Goal: Task Accomplishment & Management: Manage account settings

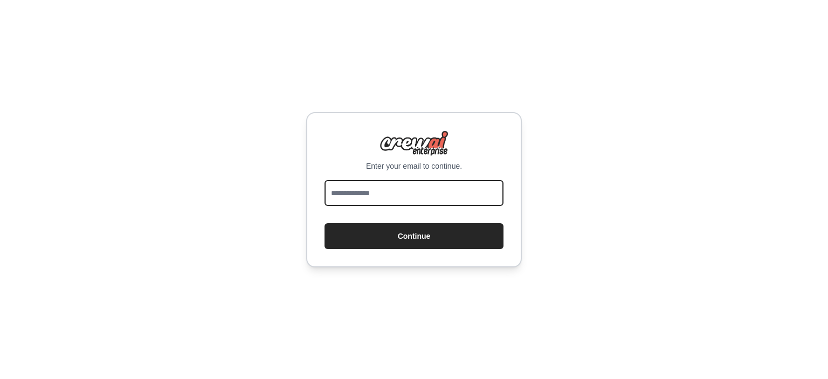
click at [341, 193] on input "email" at bounding box center [413, 193] width 179 height 26
type input "**********"
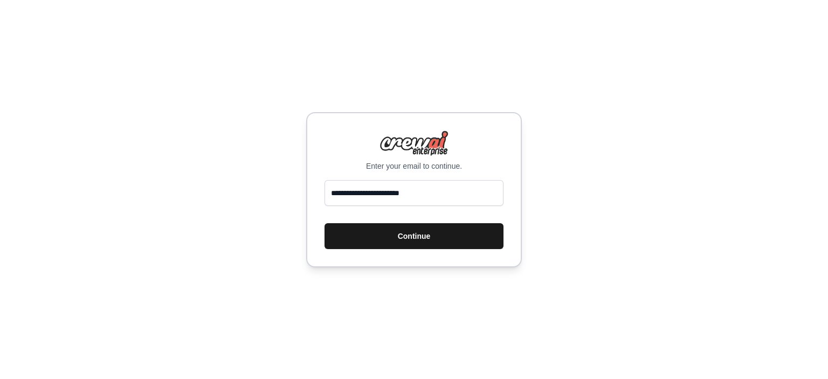
click at [414, 234] on button "Continue" at bounding box center [413, 236] width 179 height 26
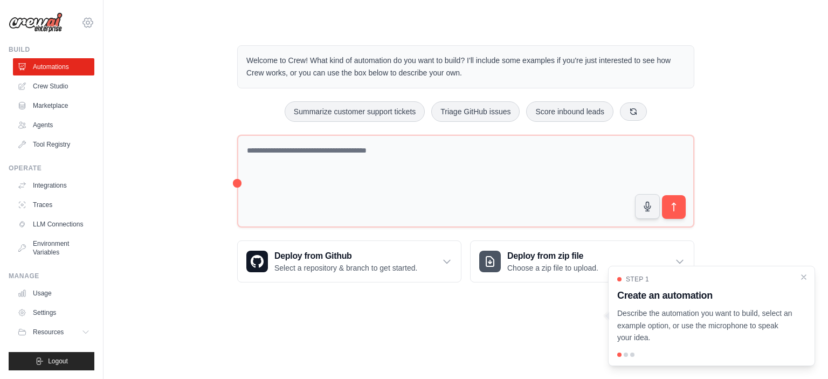
click at [91, 22] on icon at bounding box center [87, 22] width 13 height 13
click at [77, 73] on link "Settings" at bounding box center [87, 72] width 95 height 19
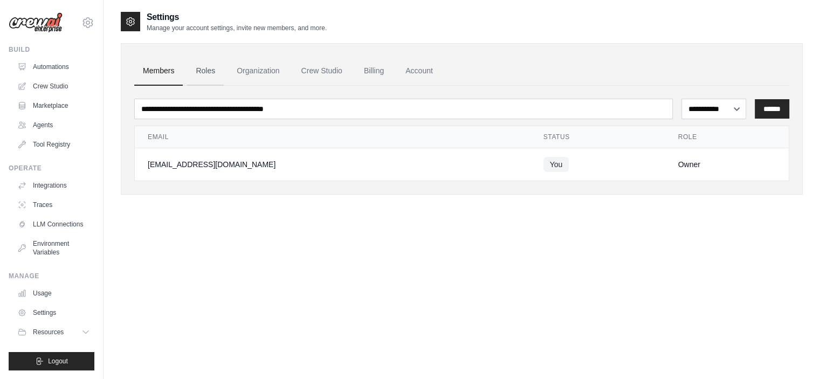
click at [205, 71] on link "Roles" at bounding box center [205, 71] width 37 height 29
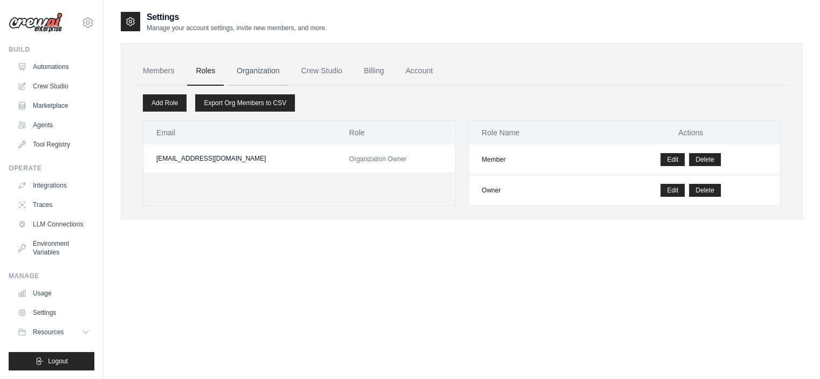
click at [251, 72] on link "Organization" at bounding box center [258, 71] width 60 height 29
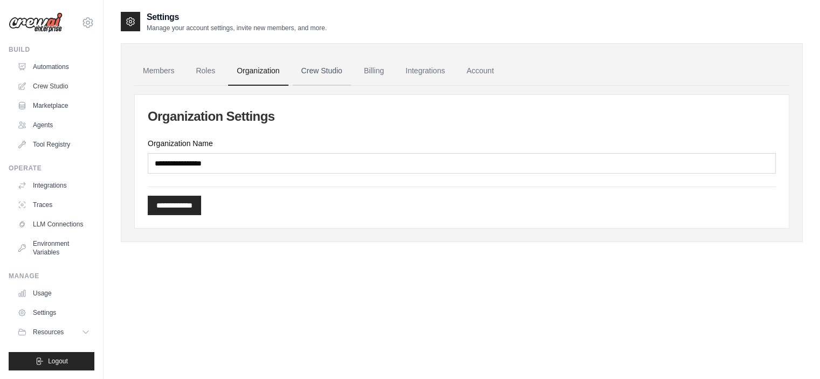
click at [316, 71] on link "Crew Studio" at bounding box center [322, 71] width 58 height 29
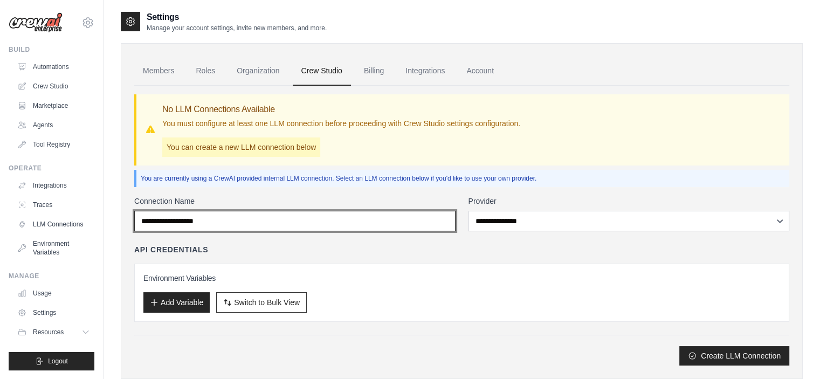
click at [409, 219] on input "Connection Name" at bounding box center [294, 221] width 321 height 20
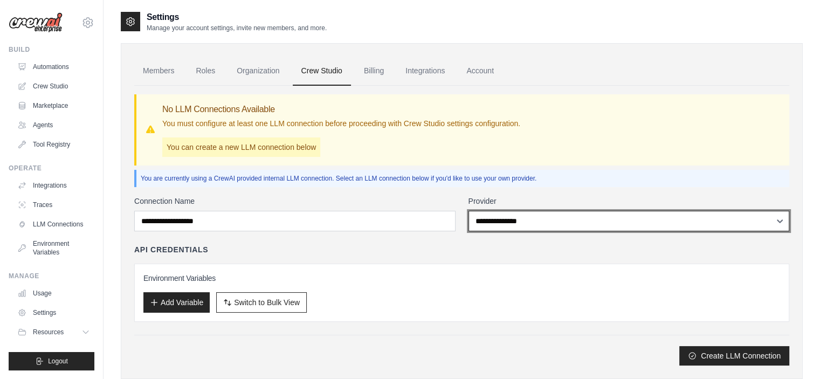
click at [504, 219] on select "**********" at bounding box center [628, 221] width 321 height 20
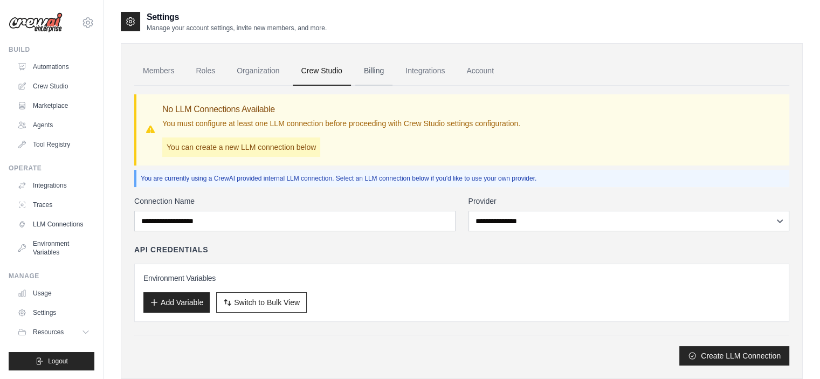
click at [372, 71] on link "Billing" at bounding box center [373, 71] width 37 height 29
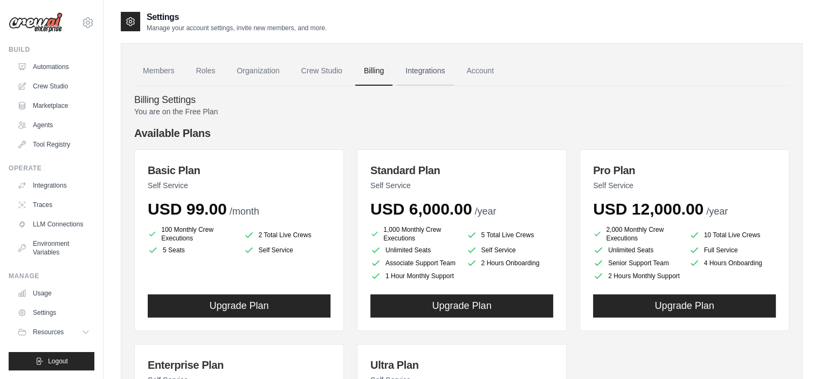
click at [419, 67] on link "Integrations" at bounding box center [425, 71] width 57 height 29
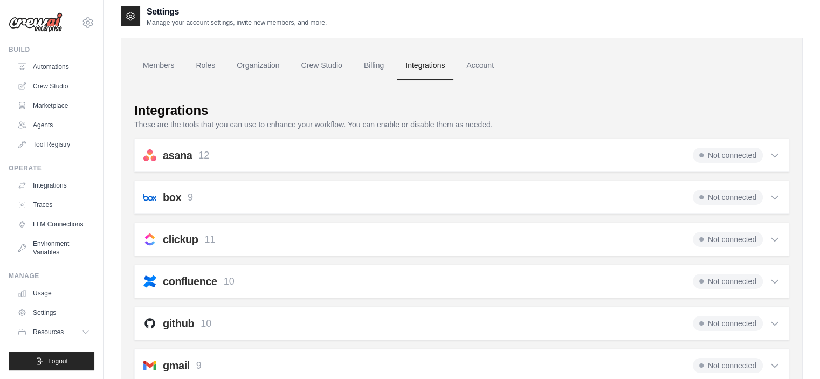
scroll to position [4, 0]
click at [479, 66] on link "Account" at bounding box center [480, 66] width 45 height 29
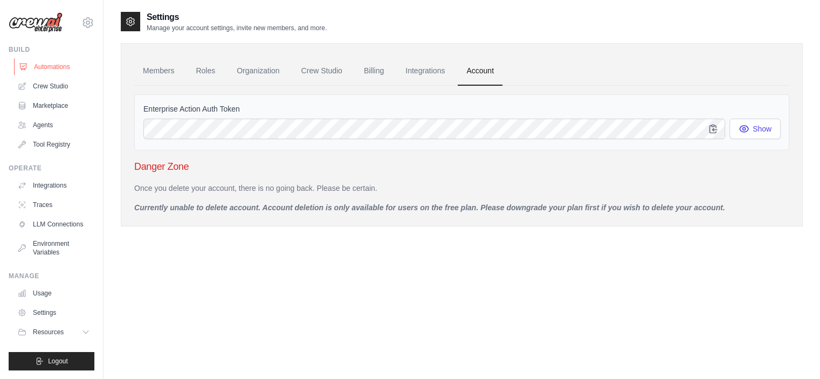
click at [53, 68] on link "Automations" at bounding box center [54, 66] width 81 height 17
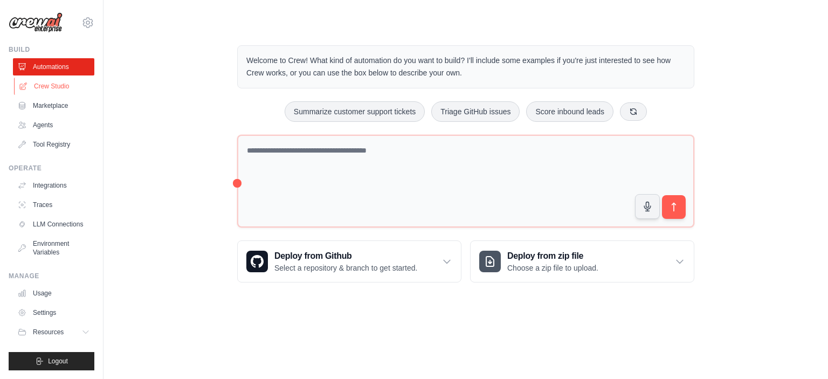
click at [51, 87] on link "Crew Studio" at bounding box center [54, 86] width 81 height 17
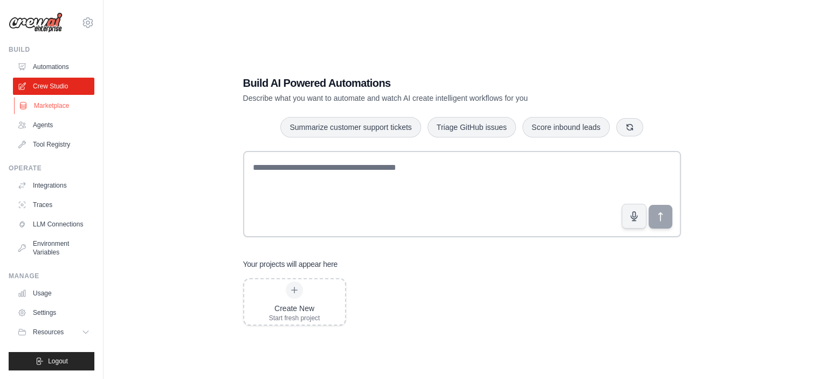
click at [50, 107] on link "Marketplace" at bounding box center [54, 105] width 81 height 17
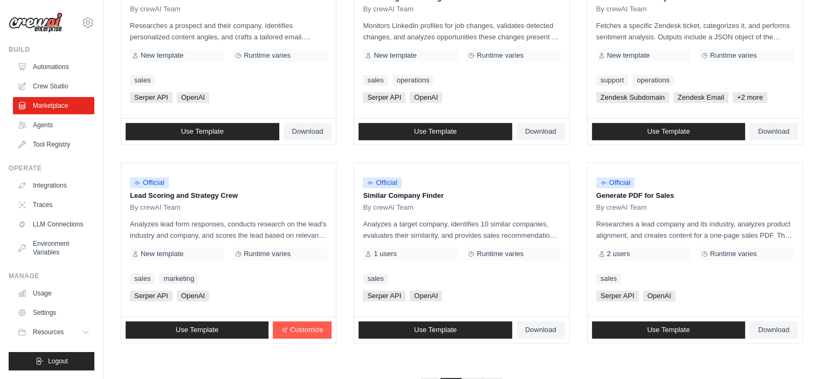
scroll to position [618, 0]
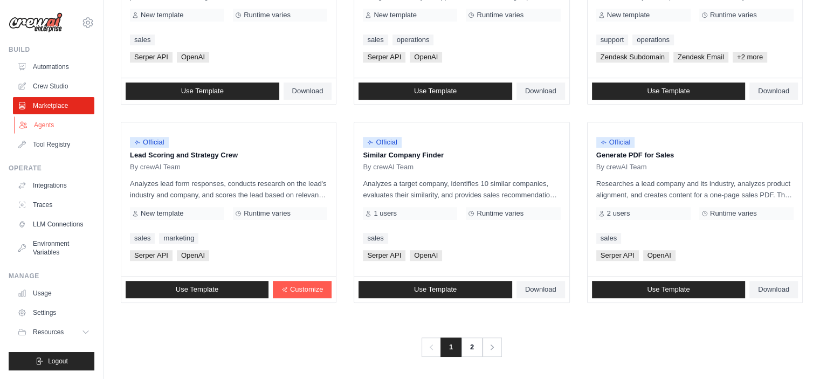
click at [45, 125] on link "Agents" at bounding box center [54, 124] width 81 height 17
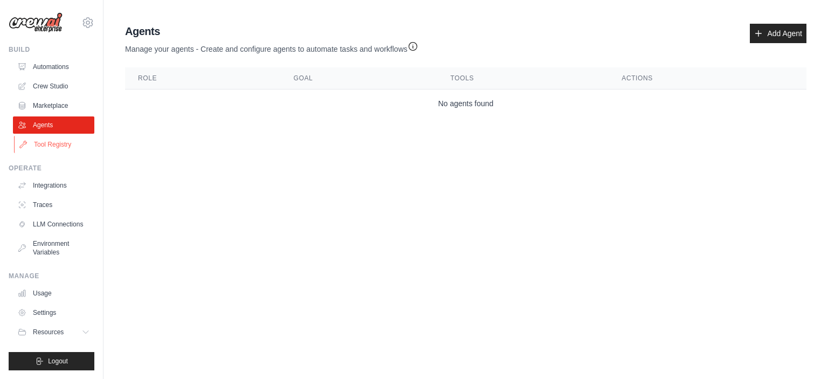
click at [56, 144] on link "Tool Registry" at bounding box center [54, 144] width 81 height 17
